Goal: Task Accomplishment & Management: Manage account settings

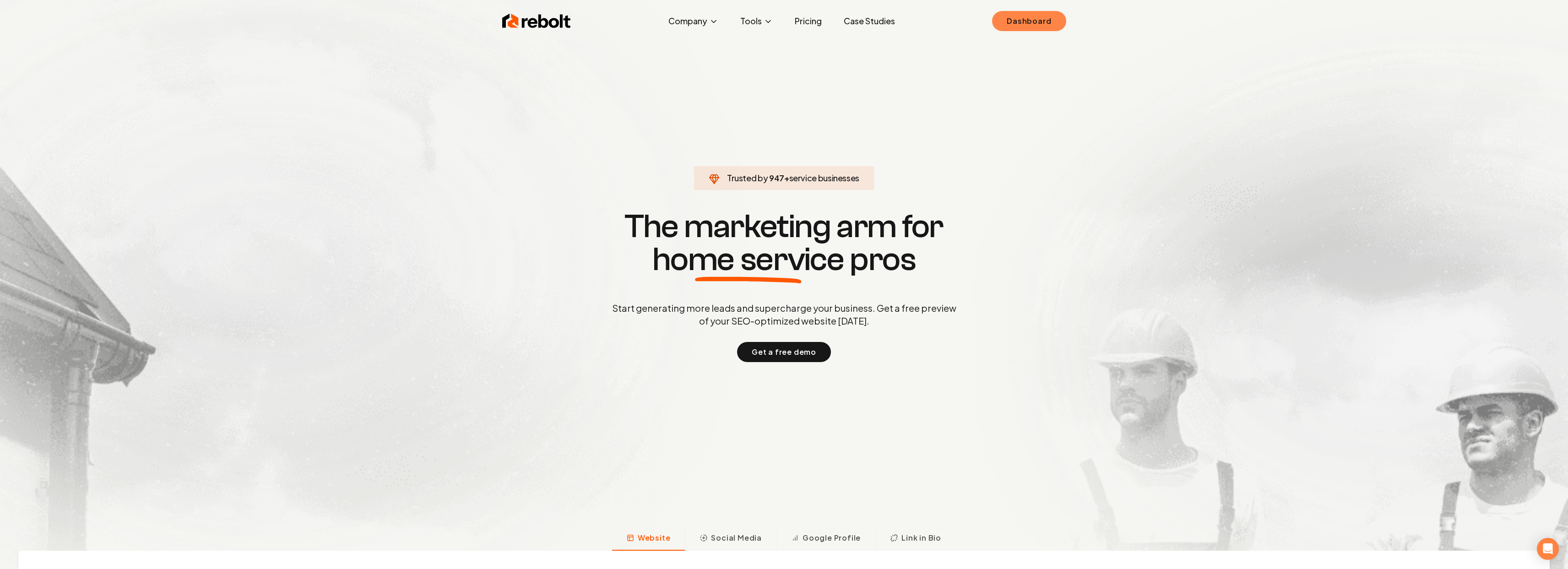
click at [1049, 25] on link "Dashboard" at bounding box center [1029, 21] width 74 height 20
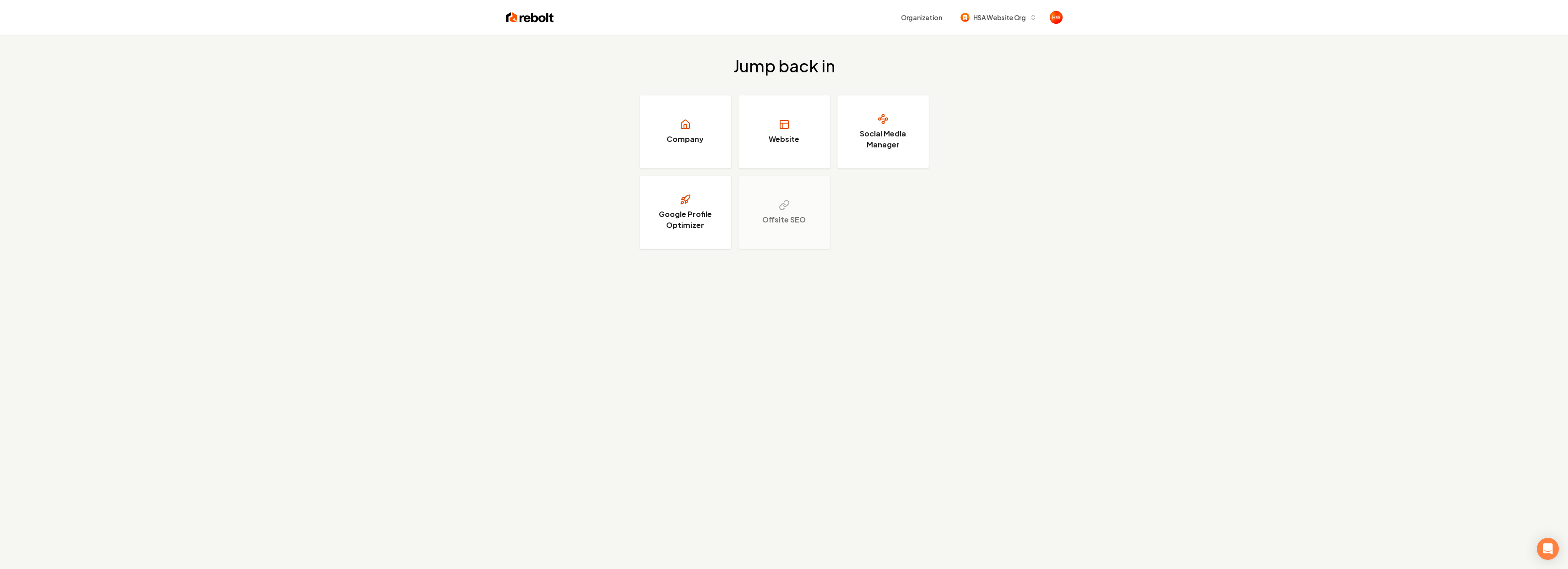
click at [1061, 25] on div "Organization HSA Website Org" at bounding box center [808, 17] width 509 height 16
click at [1062, 20] on img "Open user button" at bounding box center [1056, 18] width 13 height 13
click at [1036, 68] on button "Sign out" at bounding box center [1022, 64] width 65 height 11
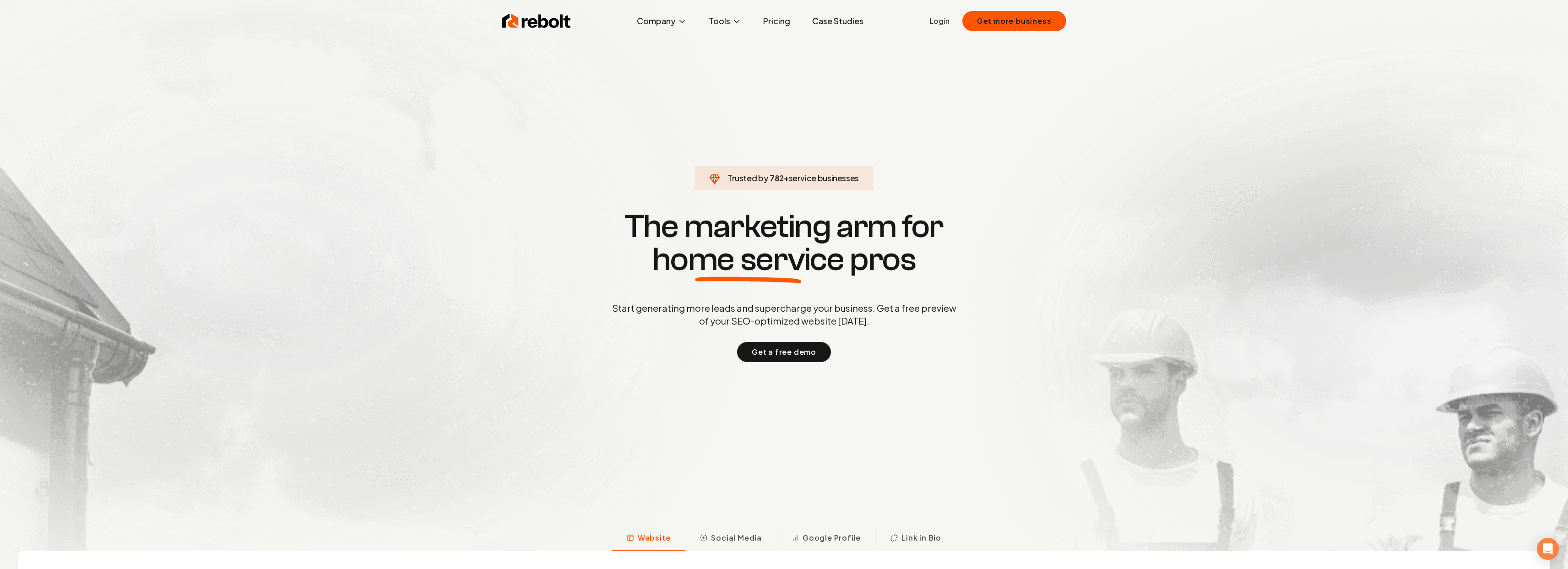
click at [948, 18] on link "Login" at bounding box center [940, 21] width 20 height 11
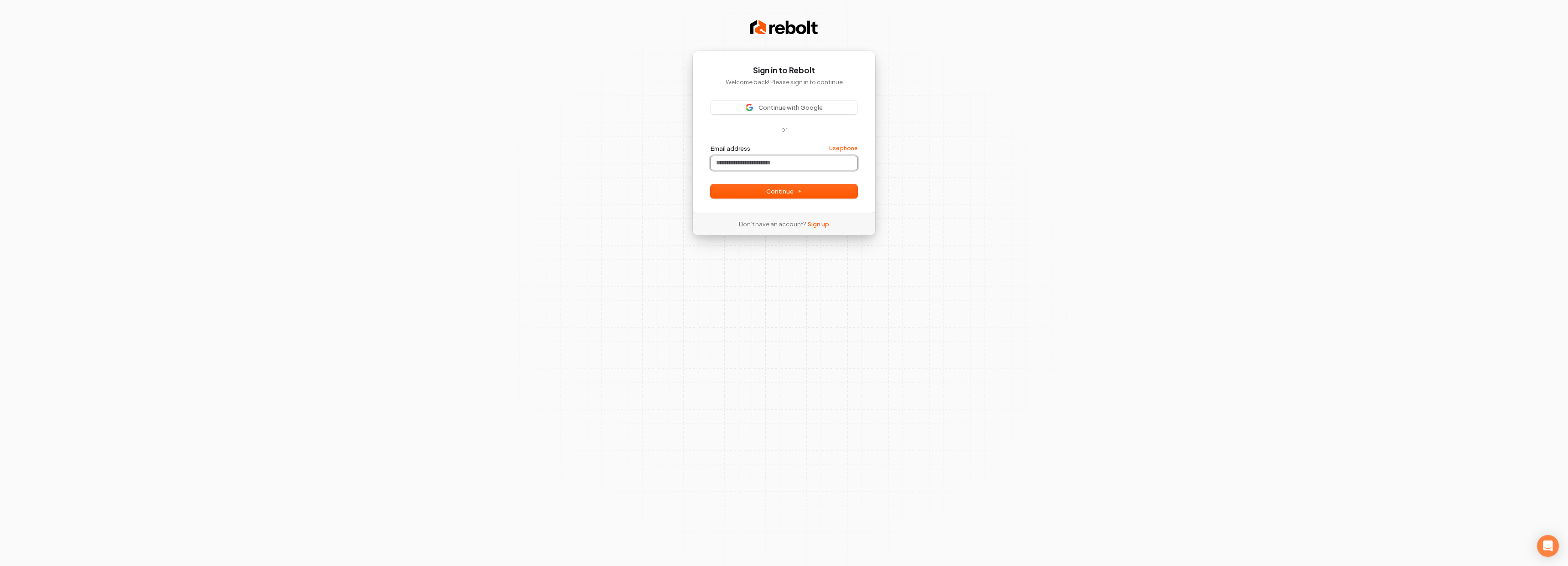
click at [782, 164] on input "Email address" at bounding box center [784, 163] width 146 height 14
click at [782, 162] on input "Email address" at bounding box center [784, 163] width 146 height 14
click at [751, 111] on button "Continue with Google" at bounding box center [784, 108] width 146 height 14
type input "**********"
